Goal: Task Accomplishment & Management: Manage account settings

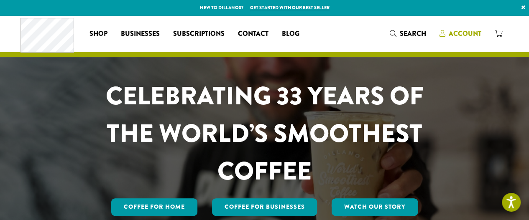
click at [469, 36] on span "Account" at bounding box center [465, 34] width 33 height 10
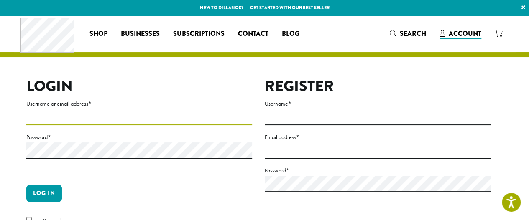
click at [30, 116] on input "Username or email address *" at bounding box center [139, 117] width 226 height 16
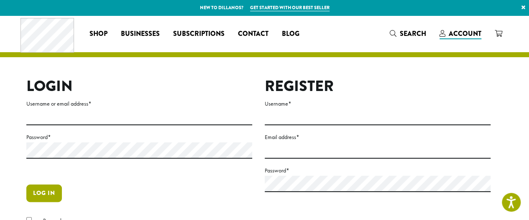
click at [44, 196] on button "Log in" at bounding box center [44, 194] width 36 height 18
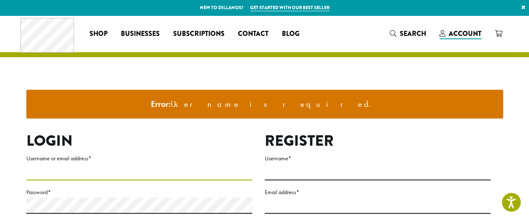
click at [65, 169] on input "Username or email address *" at bounding box center [139, 172] width 226 height 16
